Goal: Find specific page/section: Find specific page/section

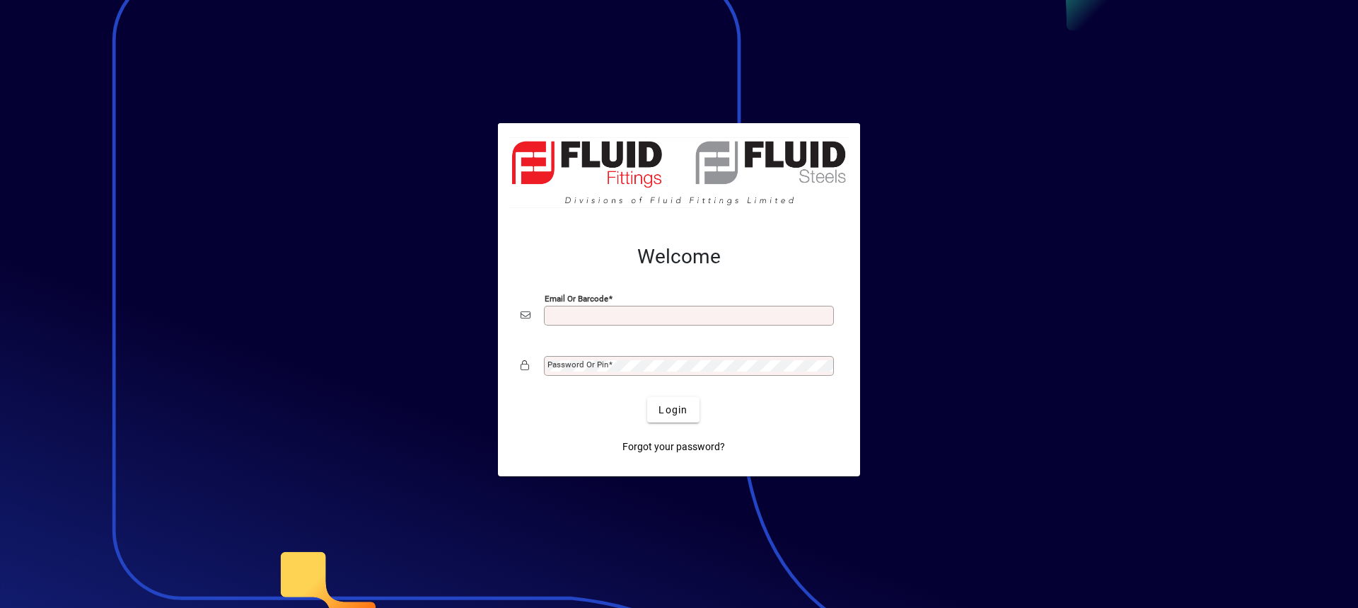
click at [573, 312] on input "Email or Barcode" at bounding box center [690, 315] width 286 height 11
type input "**********"
click at [605, 368] on mat-label "Password or Pin" at bounding box center [577, 364] width 61 height 10
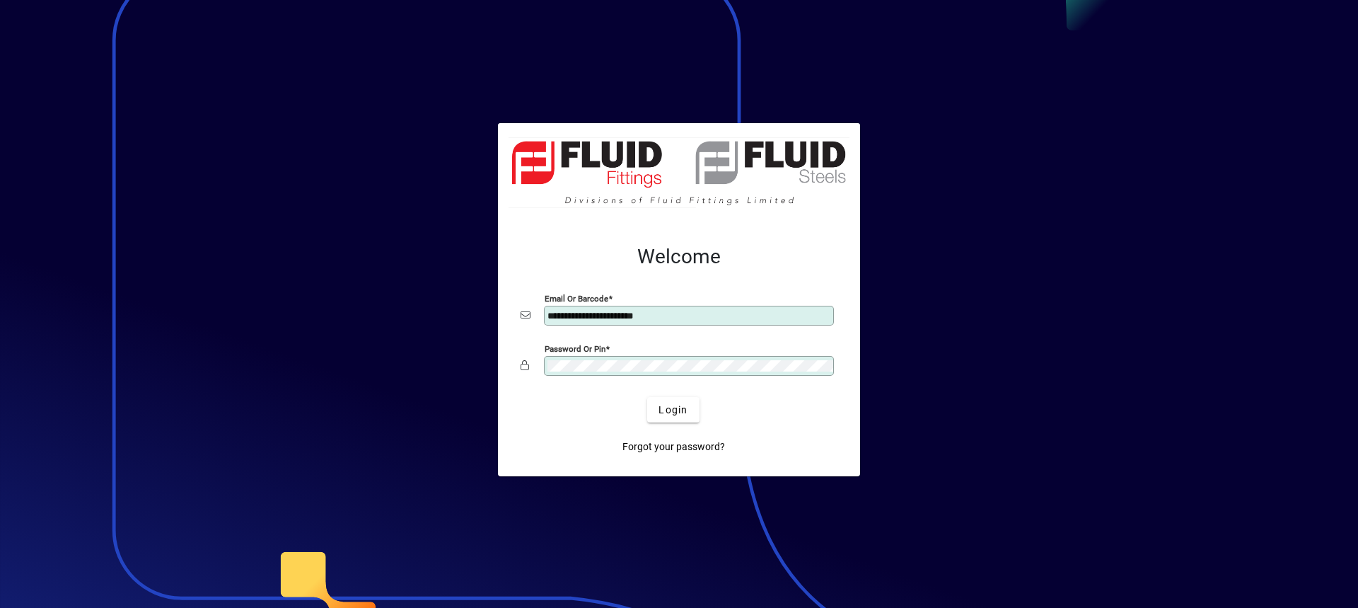
click at [647, 397] on button "Login" at bounding box center [673, 409] width 52 height 25
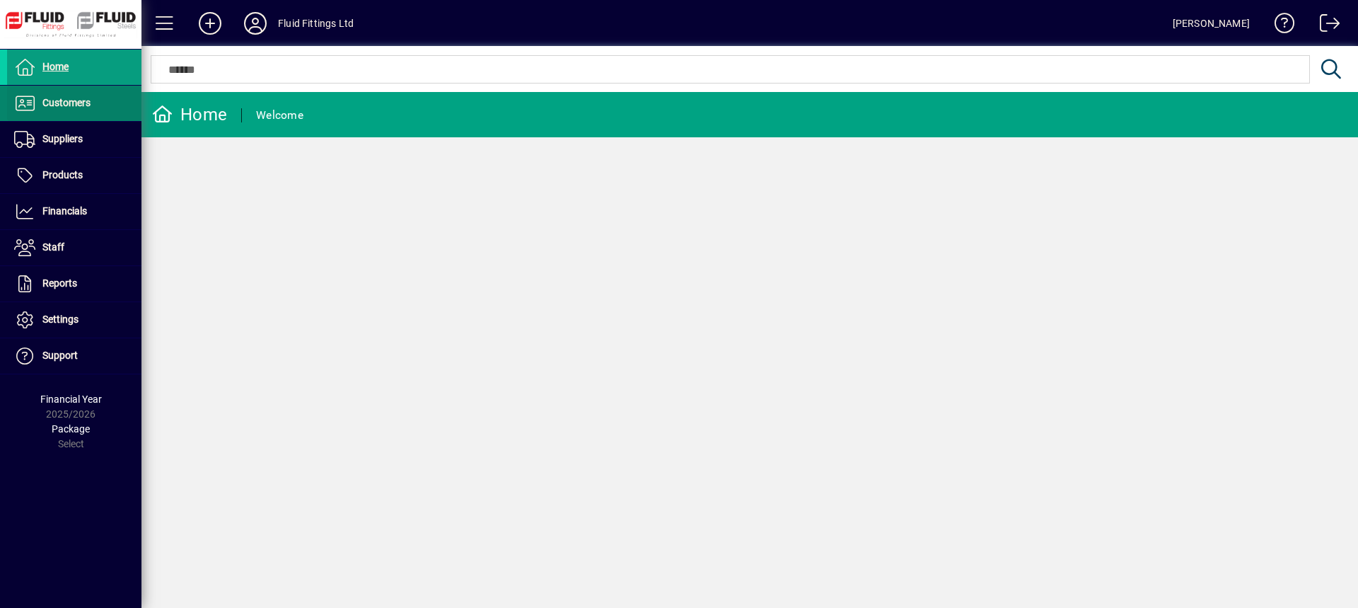
click at [107, 114] on span at bounding box center [74, 103] width 134 height 34
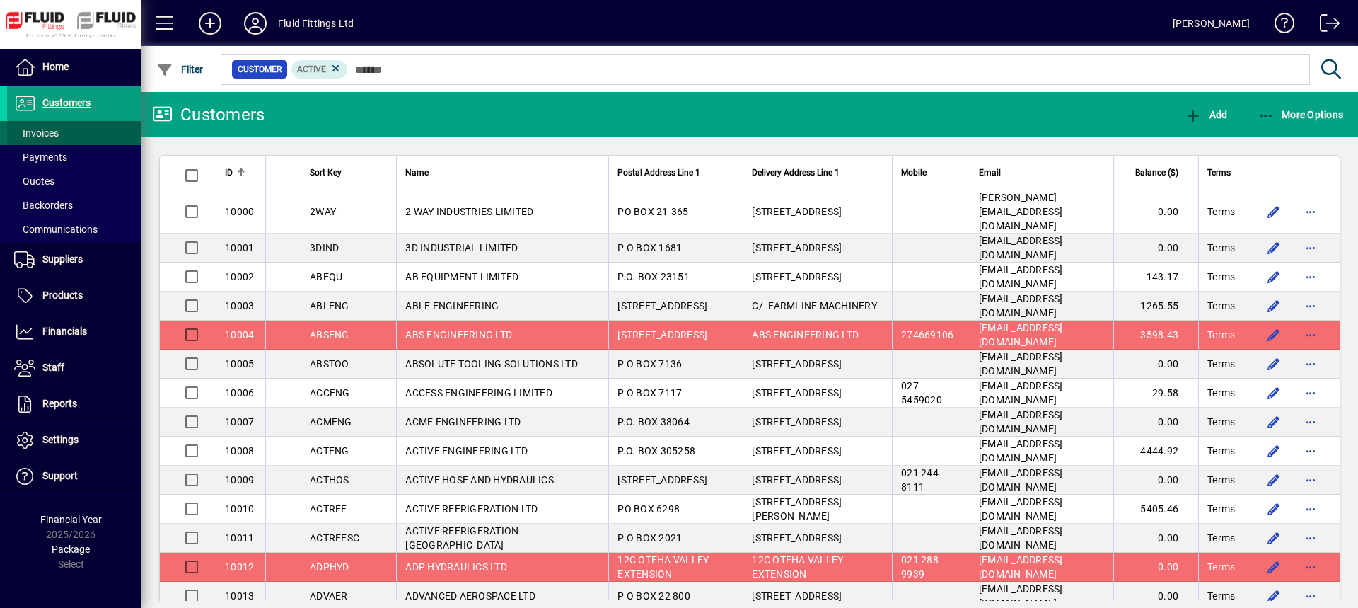
click at [81, 134] on span at bounding box center [74, 133] width 134 height 34
